Goal: Task Accomplishment & Management: Manage account settings

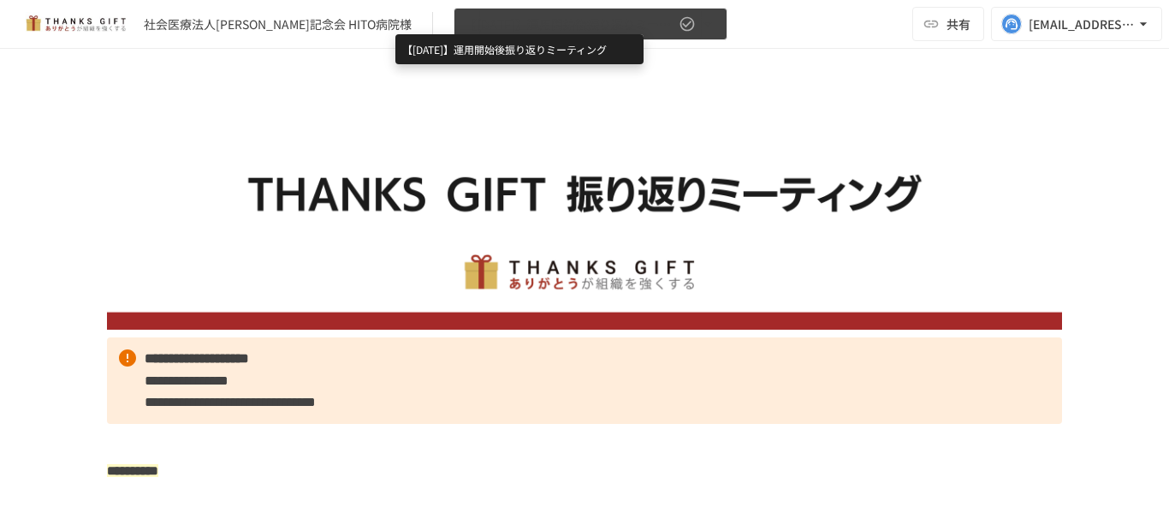
click at [477, 24] on span "【[DATE]】運用開始後振り返りミーティング" at bounding box center [570, 24] width 211 height 21
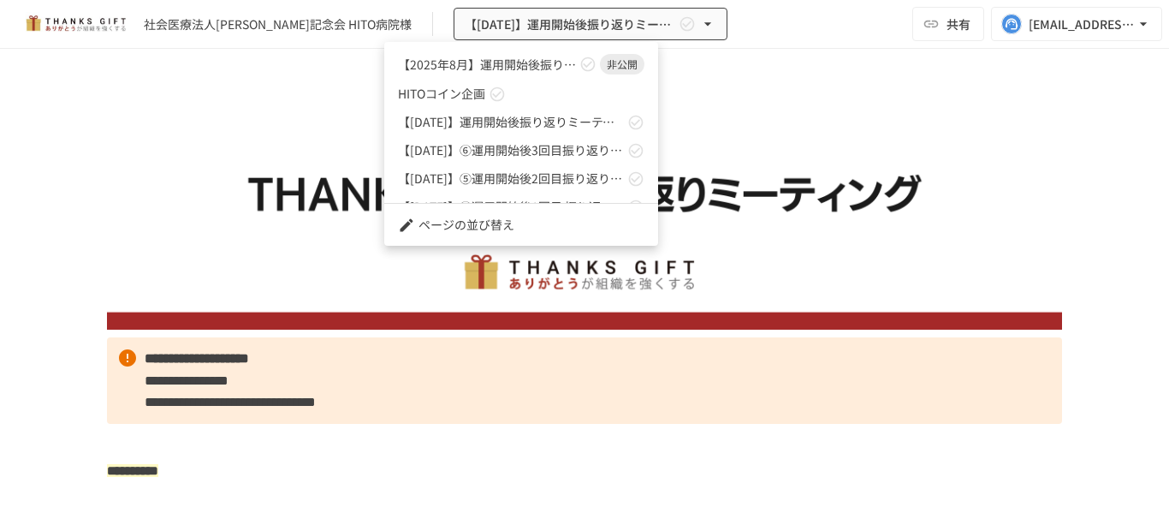
click at [425, 74] on link "【[DATE]】運用開始後振り返りミーティング 非公開" at bounding box center [521, 64] width 274 height 31
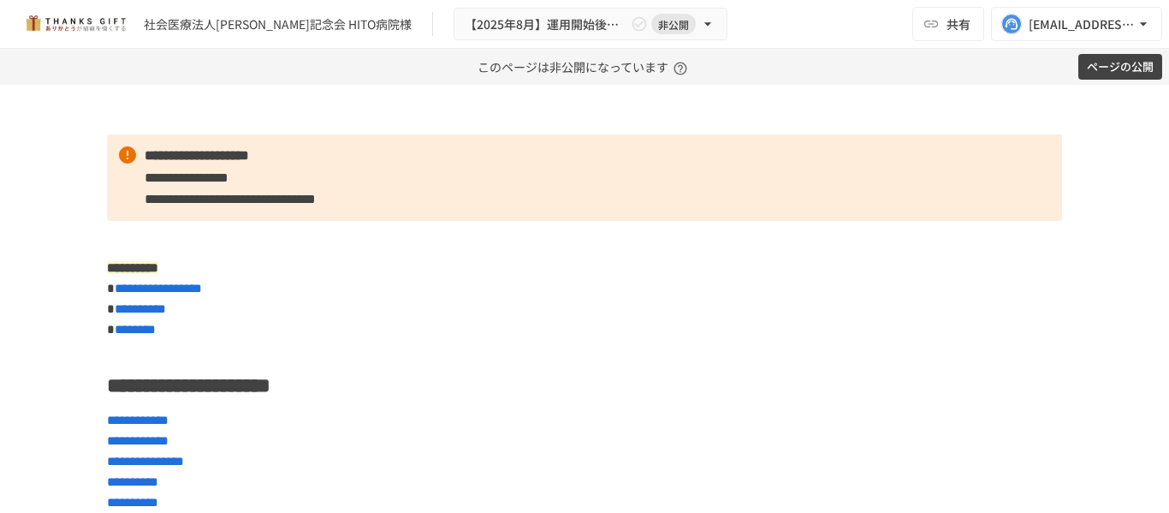
click at [1104, 73] on button "ページの公開" at bounding box center [1120, 67] width 84 height 27
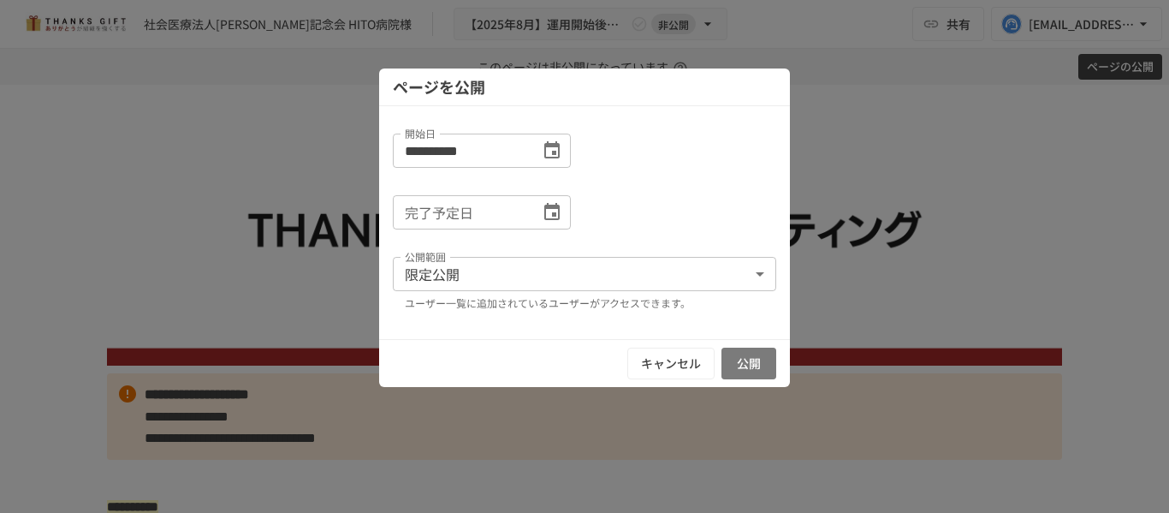
click at [745, 354] on button "公開" at bounding box center [748, 363] width 55 height 32
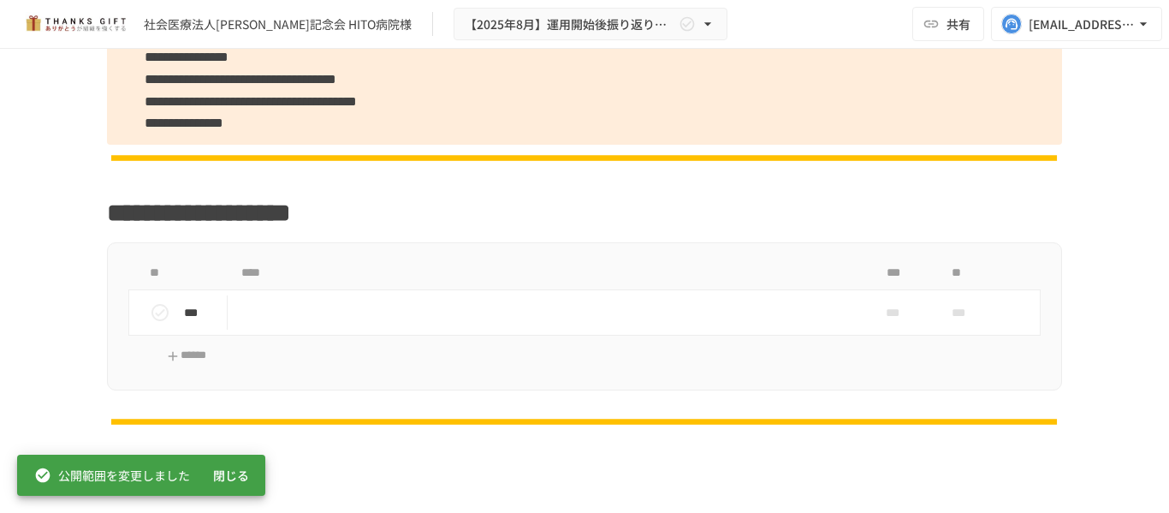
scroll to position [1540, 0]
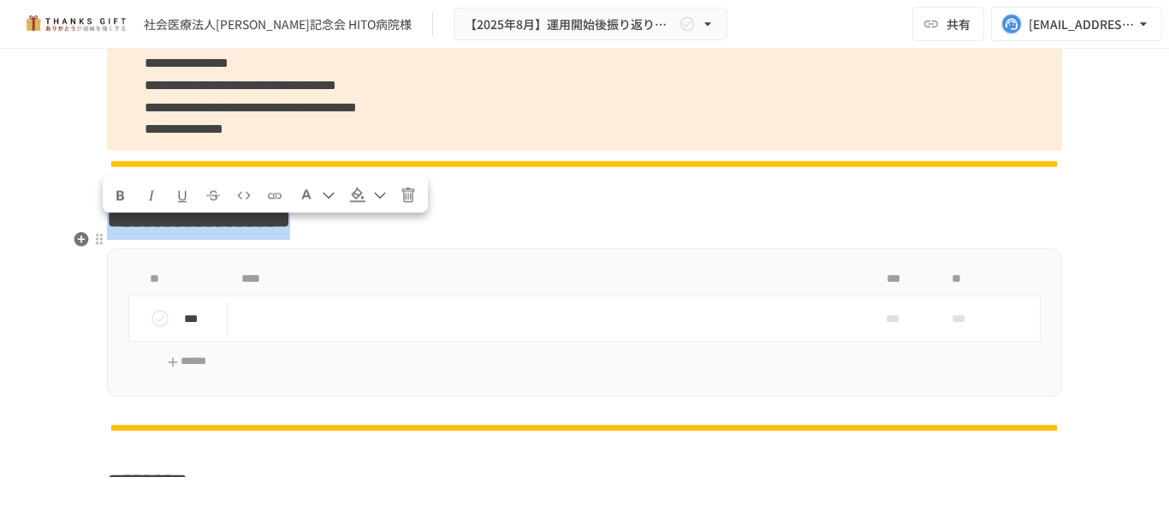
drag, startPoint x: 105, startPoint y: 237, endPoint x: 574, endPoint y: 230, distance: 469.0
click at [574, 230] on h1 "**********" at bounding box center [584, 219] width 955 height 43
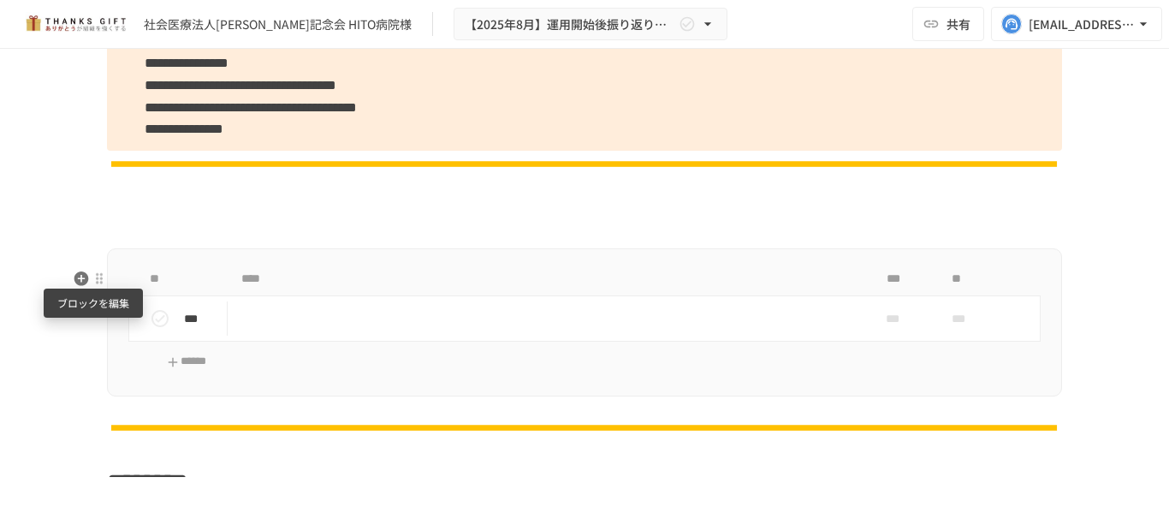
click at [97, 270] on div at bounding box center [99, 278] width 15 height 21
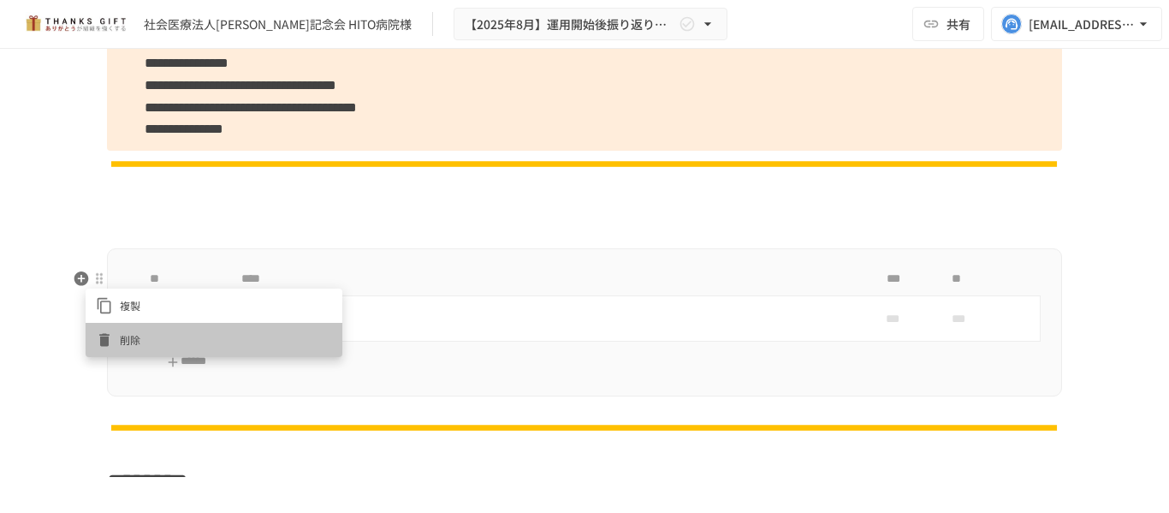
click at [168, 327] on li "削除" at bounding box center [214, 340] width 257 height 34
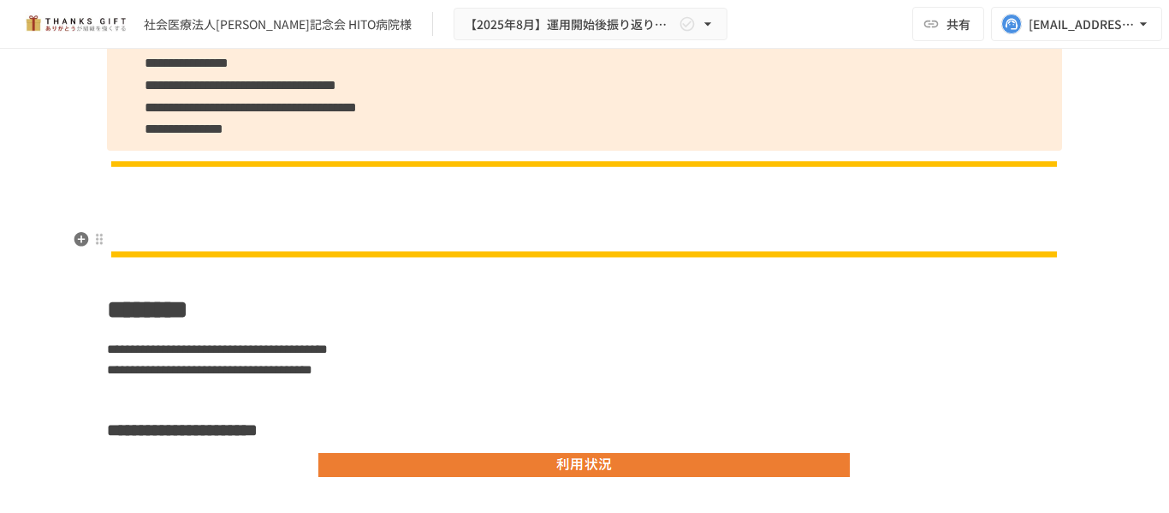
click at [168, 240] on h1 at bounding box center [584, 219] width 955 height 43
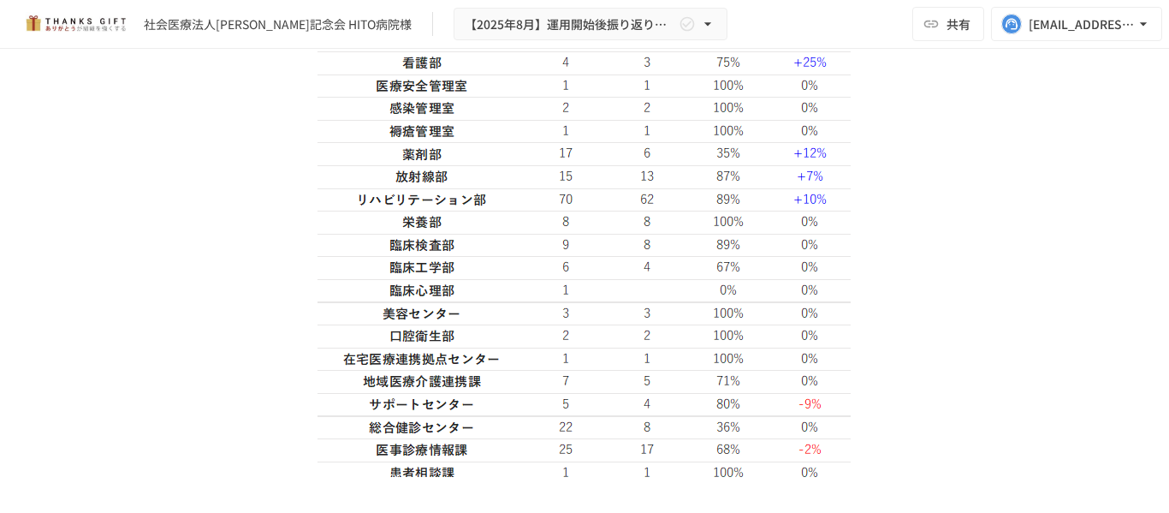
scroll to position [2225, 0]
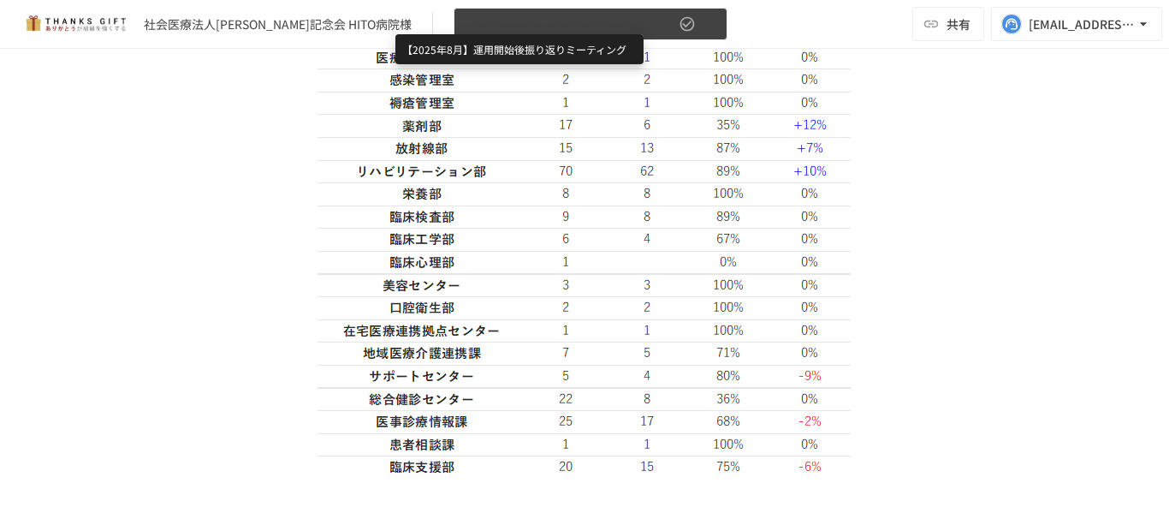
click at [465, 31] on span "【2025年8月】運用開始後振り返りミーティング" at bounding box center [570, 24] width 211 height 21
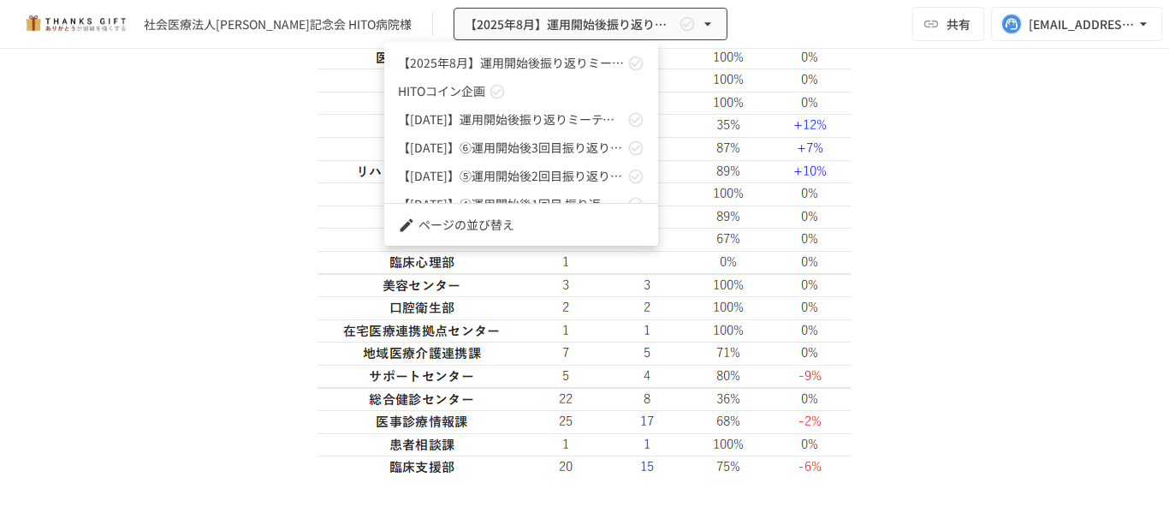
click at [761, 175] on div at bounding box center [584, 256] width 1169 height 513
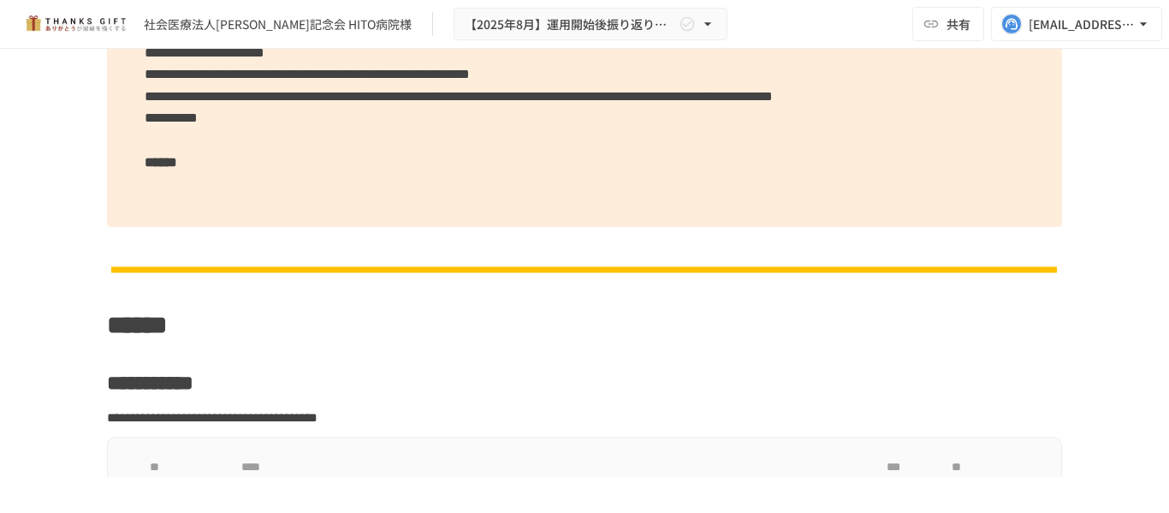
scroll to position [6675, 0]
